Goal: Task Accomplishment & Management: Manage account settings

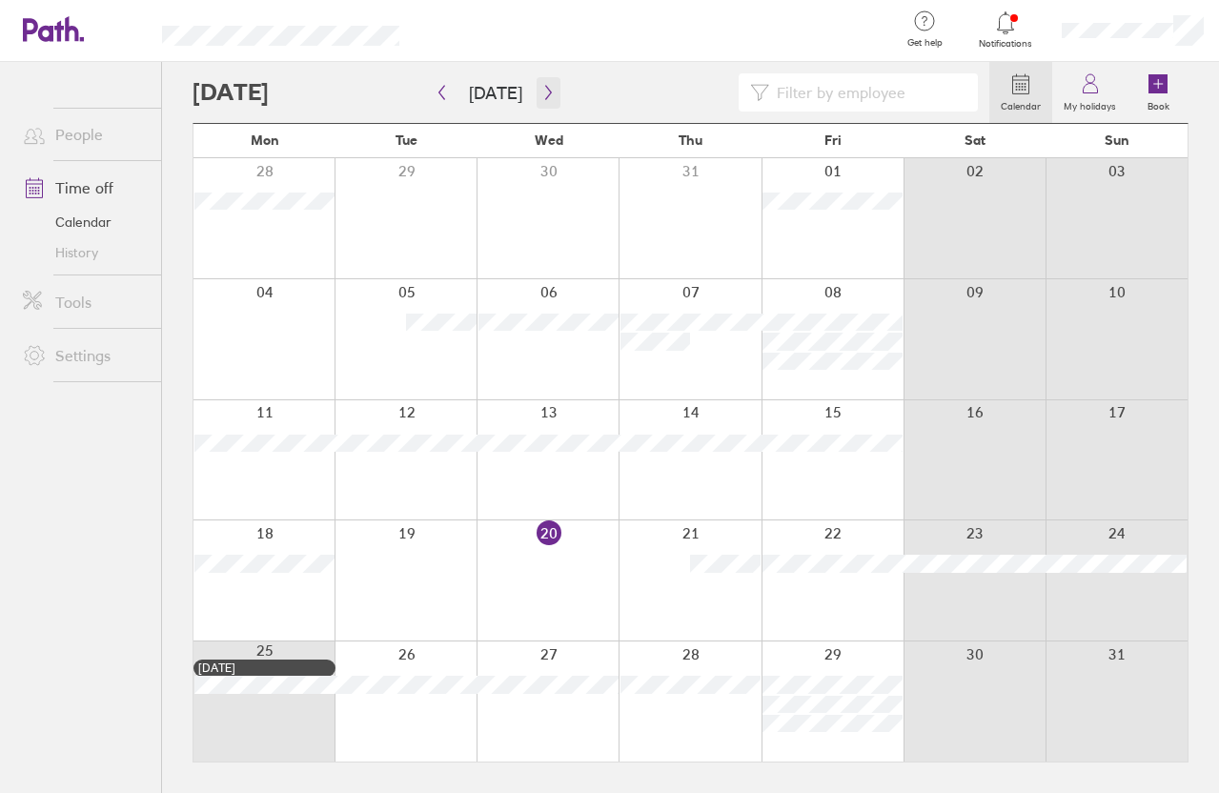
click at [541, 95] on icon "button" at bounding box center [548, 92] width 14 height 15
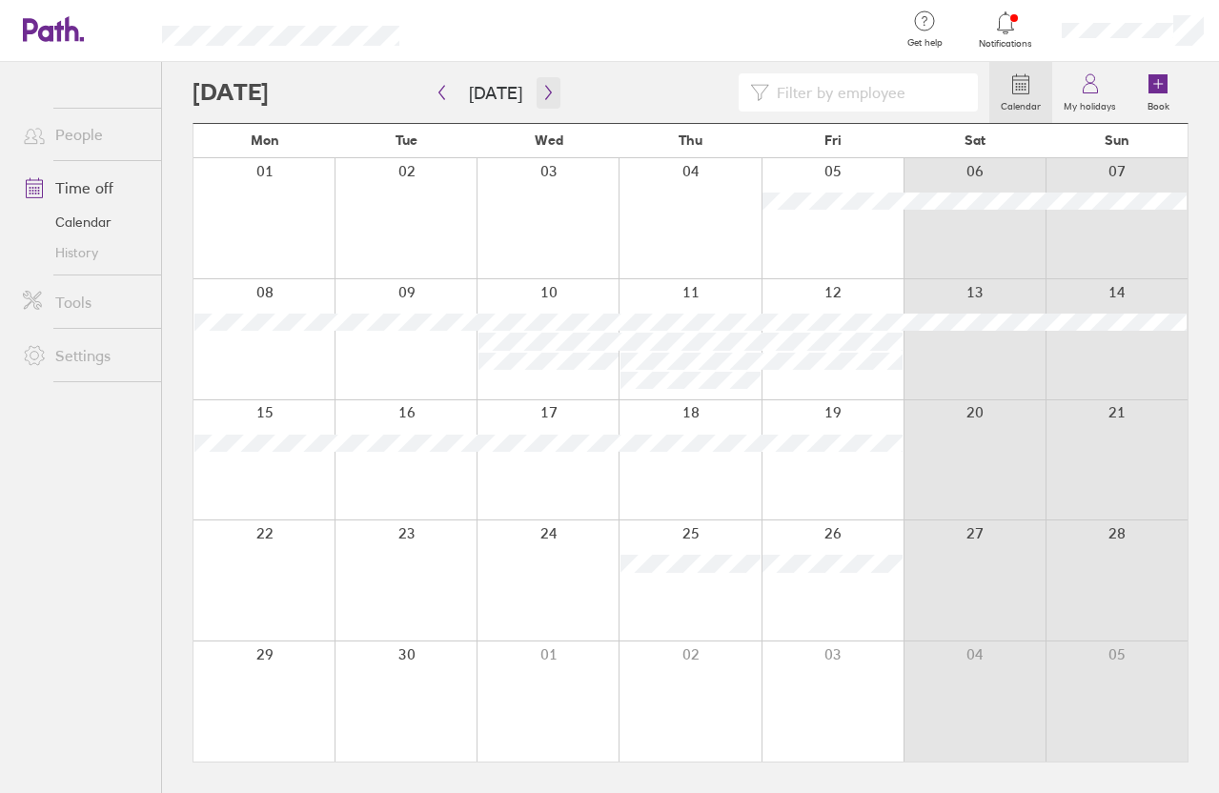
click at [543, 92] on icon "button" at bounding box center [548, 92] width 14 height 15
